Goal: Entertainment & Leisure: Consume media (video, audio)

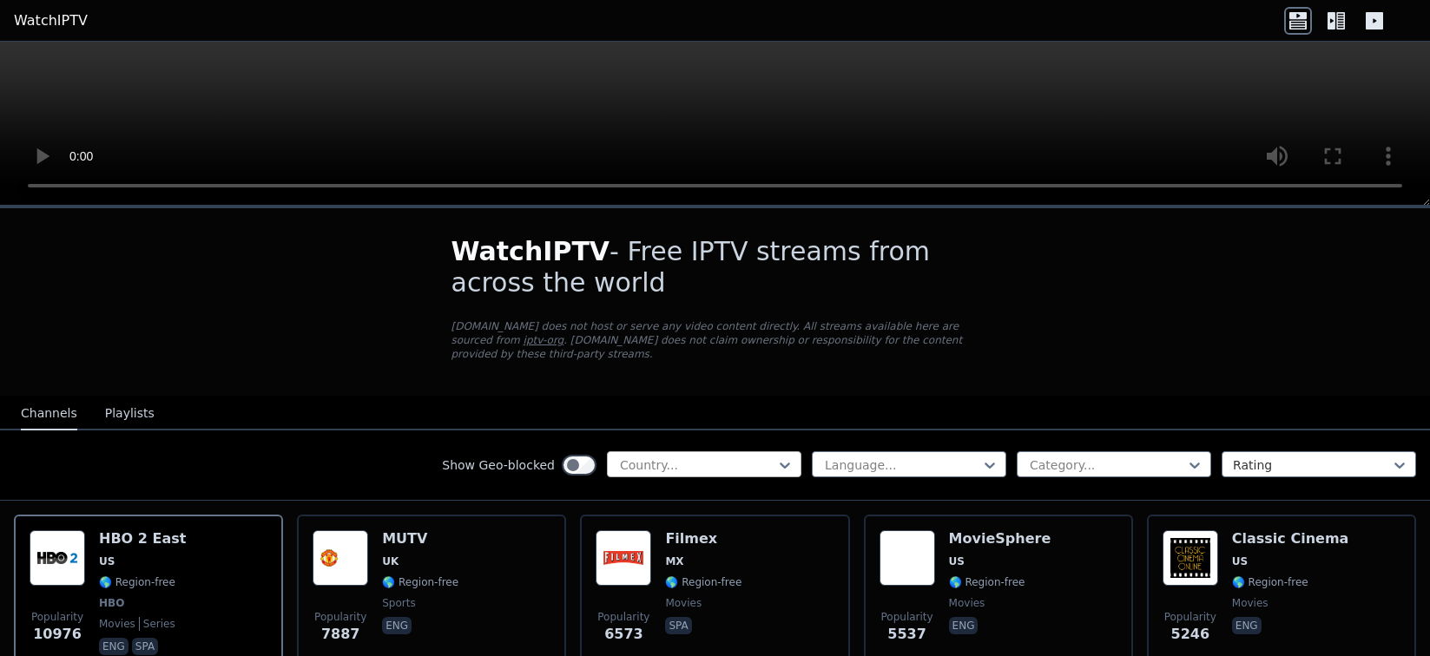
click at [648, 457] on div at bounding box center [697, 465] width 158 height 17
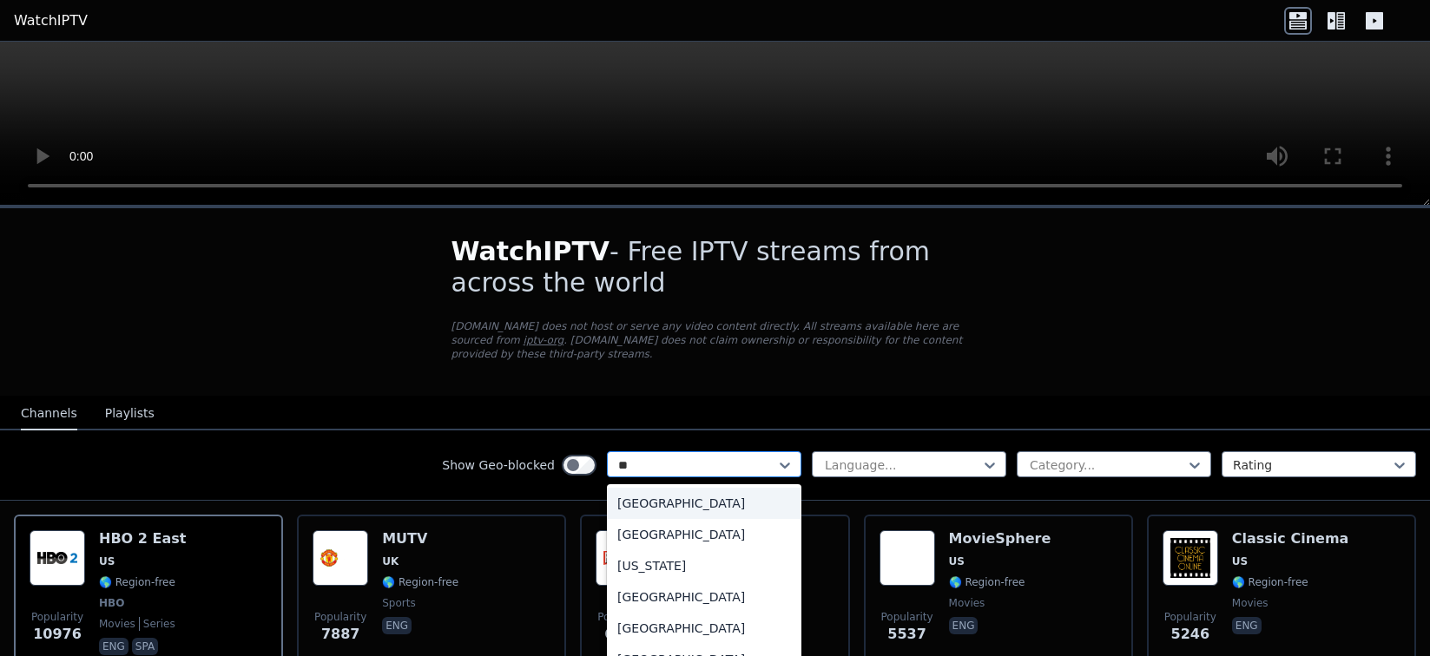
type input "***"
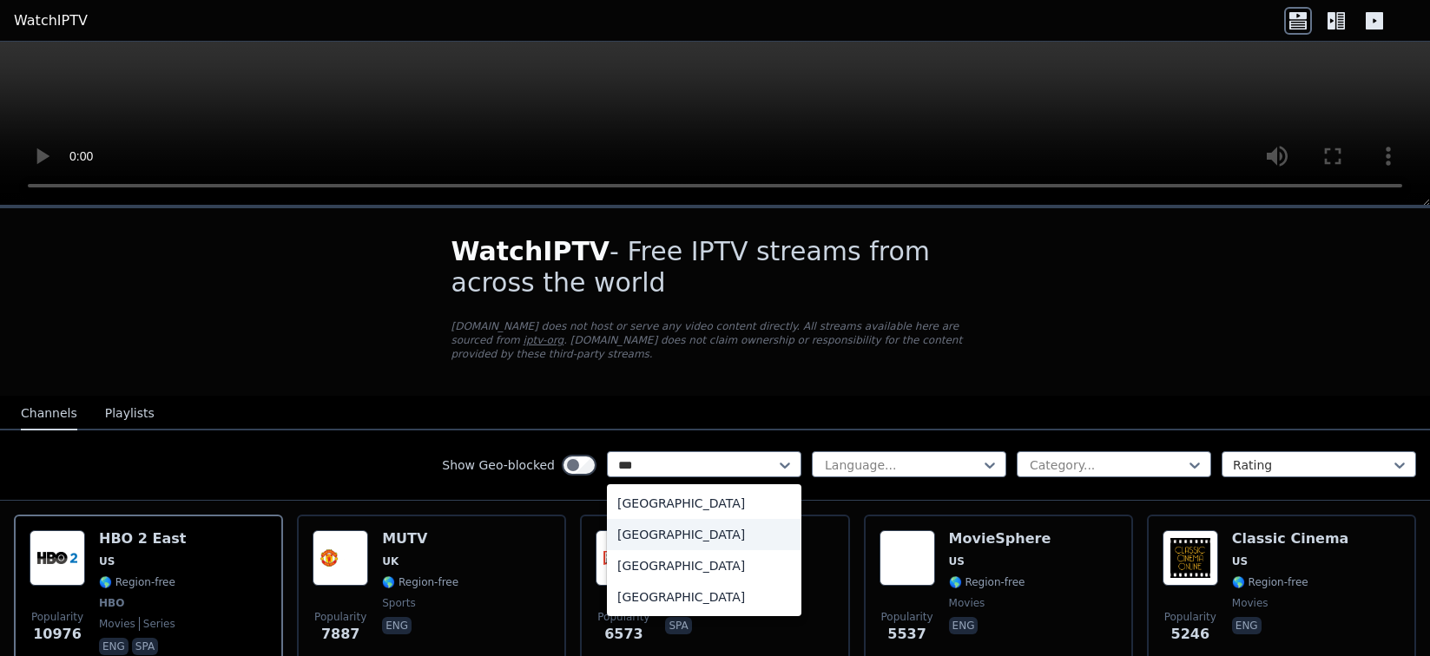
click at [662, 524] on div "[GEOGRAPHIC_DATA]" at bounding box center [704, 534] width 194 height 31
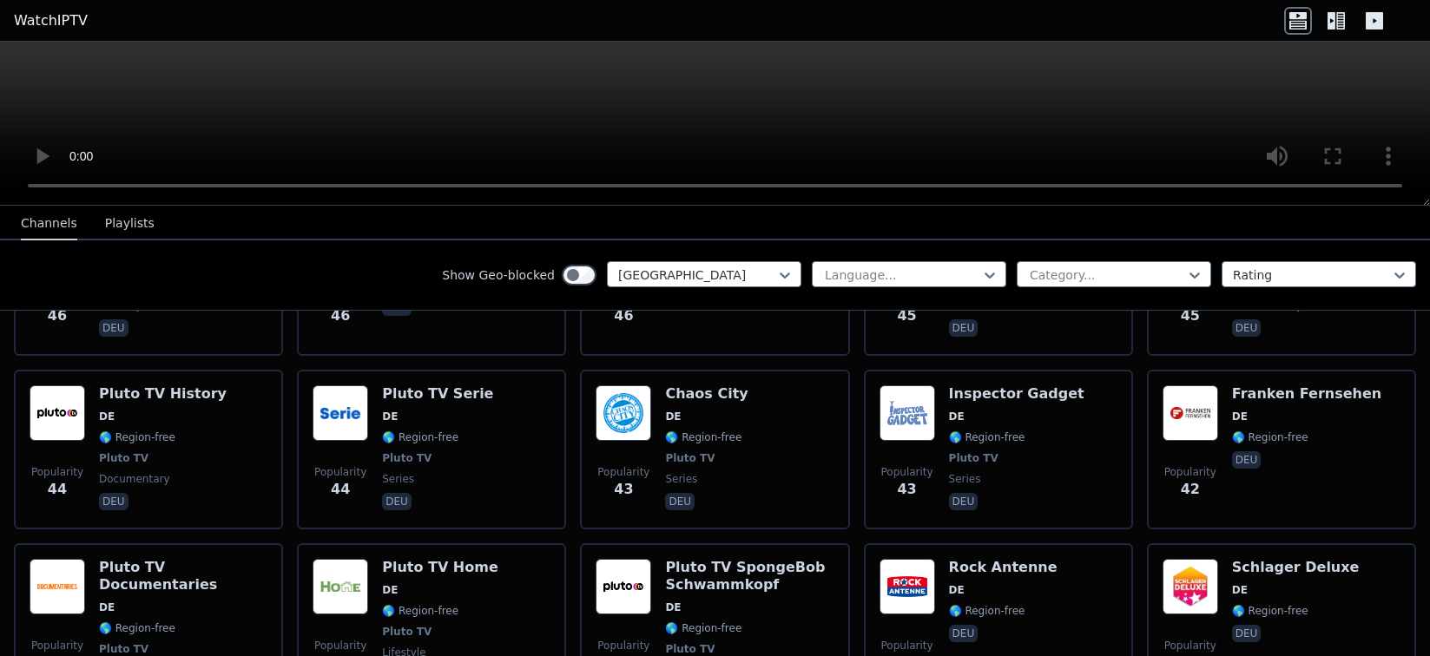
scroll to position [3472, 0]
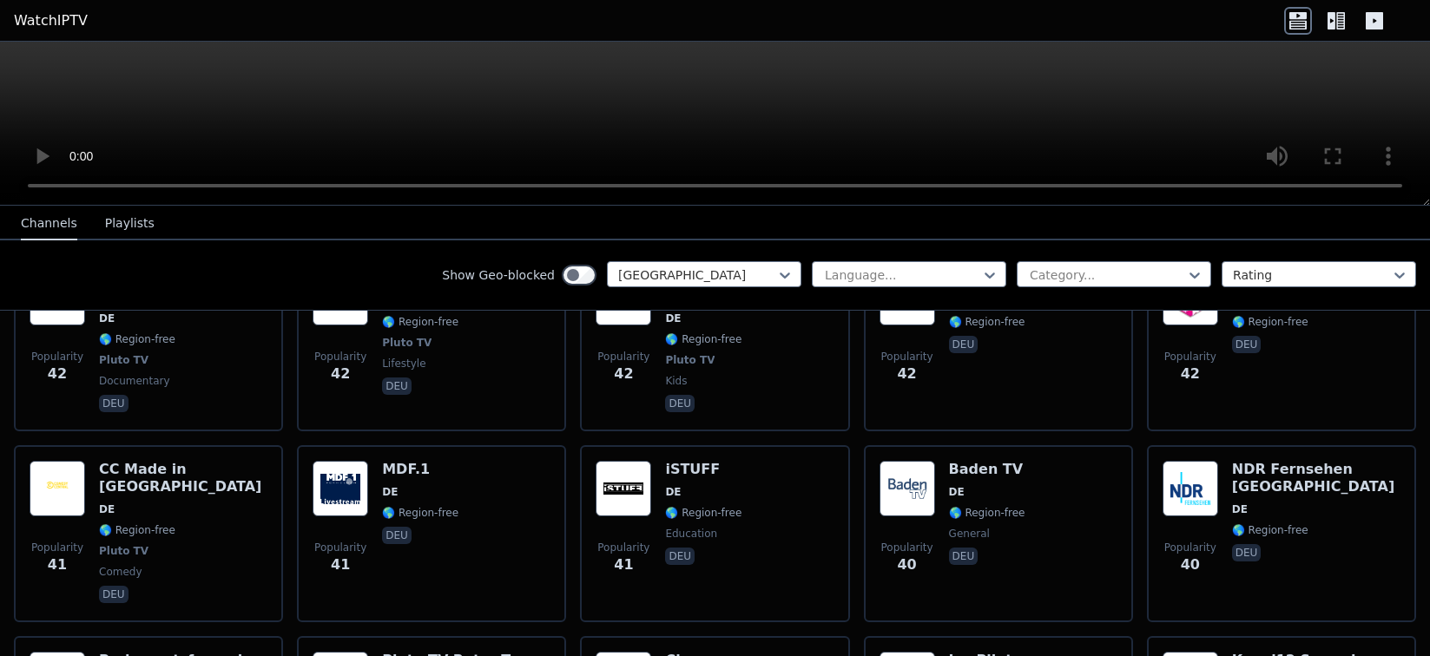
click at [1105, 260] on div "Show Geo-blocked option [GEOGRAPHIC_DATA], selected. [GEOGRAPHIC_DATA] Language…" at bounding box center [715, 275] width 1430 height 70
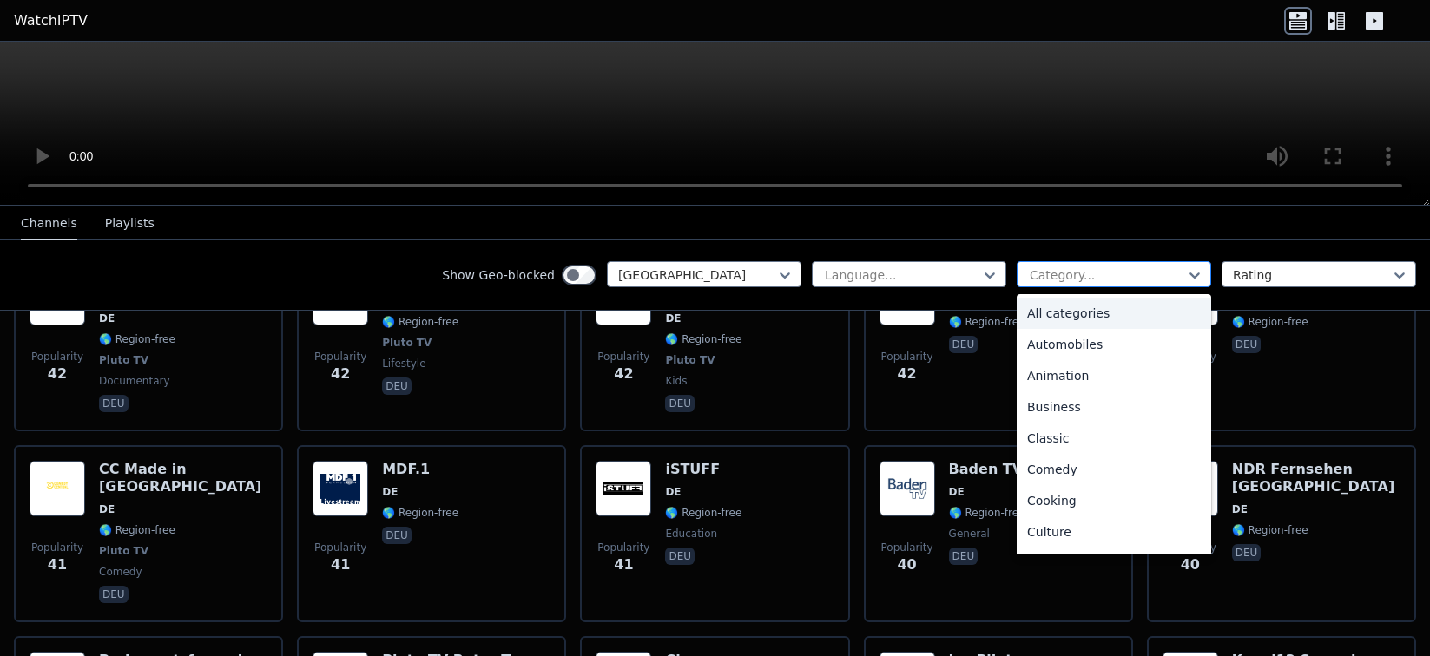
click at [1093, 270] on div at bounding box center [1107, 275] width 158 height 17
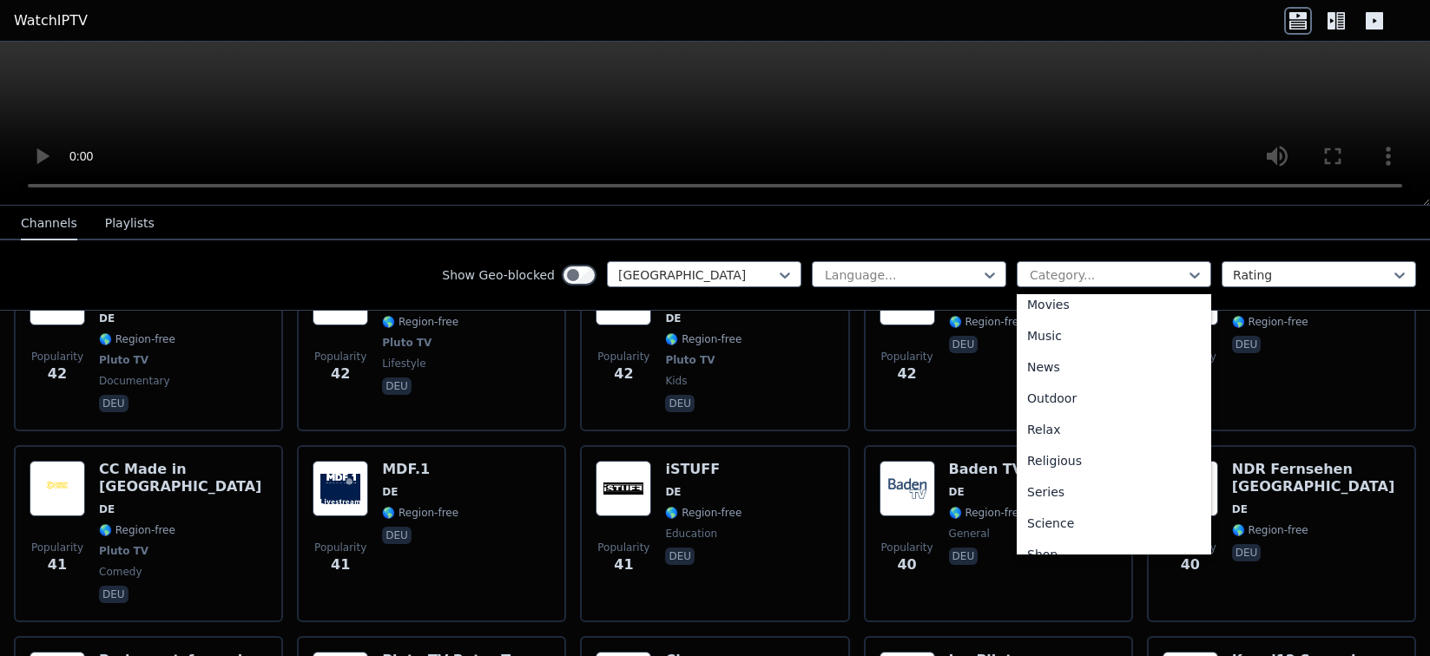
scroll to position [590, 0]
click at [1049, 470] on div "Sports" at bounding box center [1114, 472] width 194 height 31
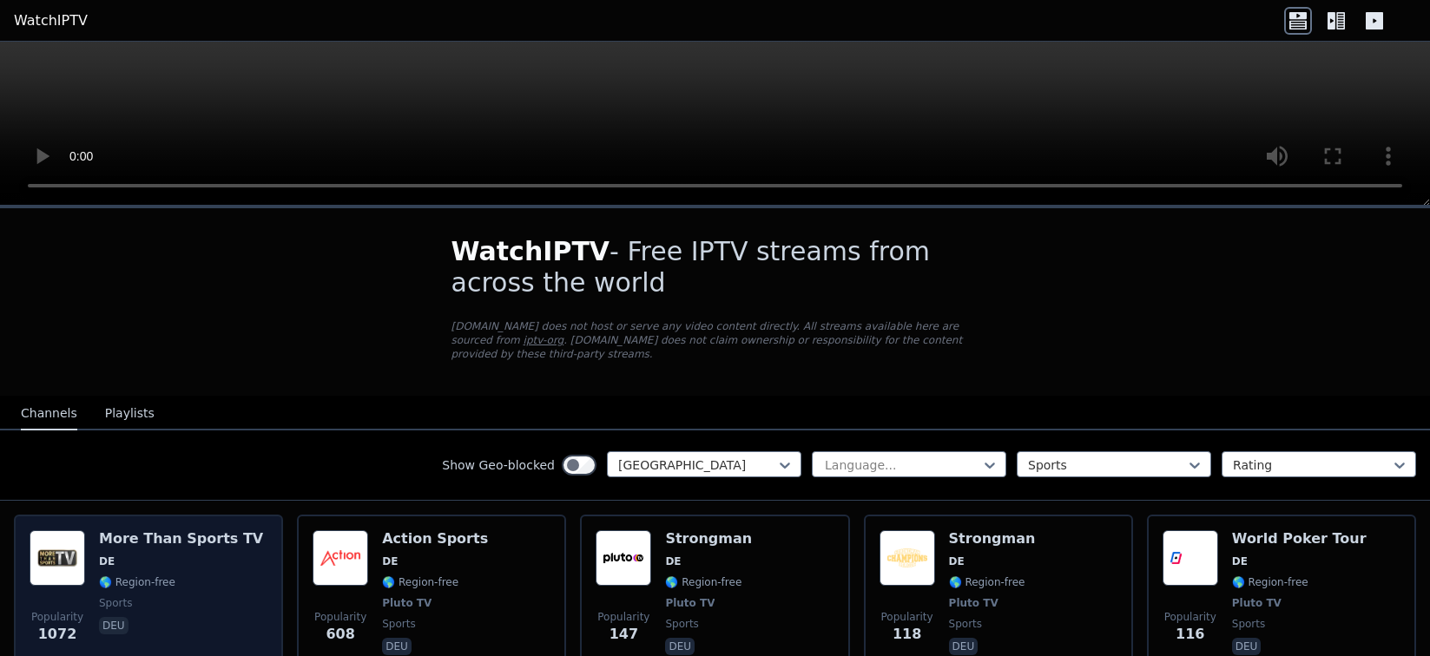
click at [197, 531] on h6 "More Than Sports TV" at bounding box center [181, 538] width 164 height 17
